Goal: Task Accomplishment & Management: Use online tool/utility

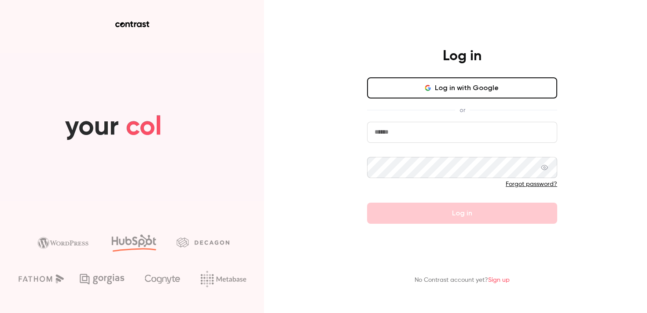
click at [462, 92] on button "Log in with Google" at bounding box center [462, 87] width 190 height 21
